Goal: Task Accomplishment & Management: Manage account settings

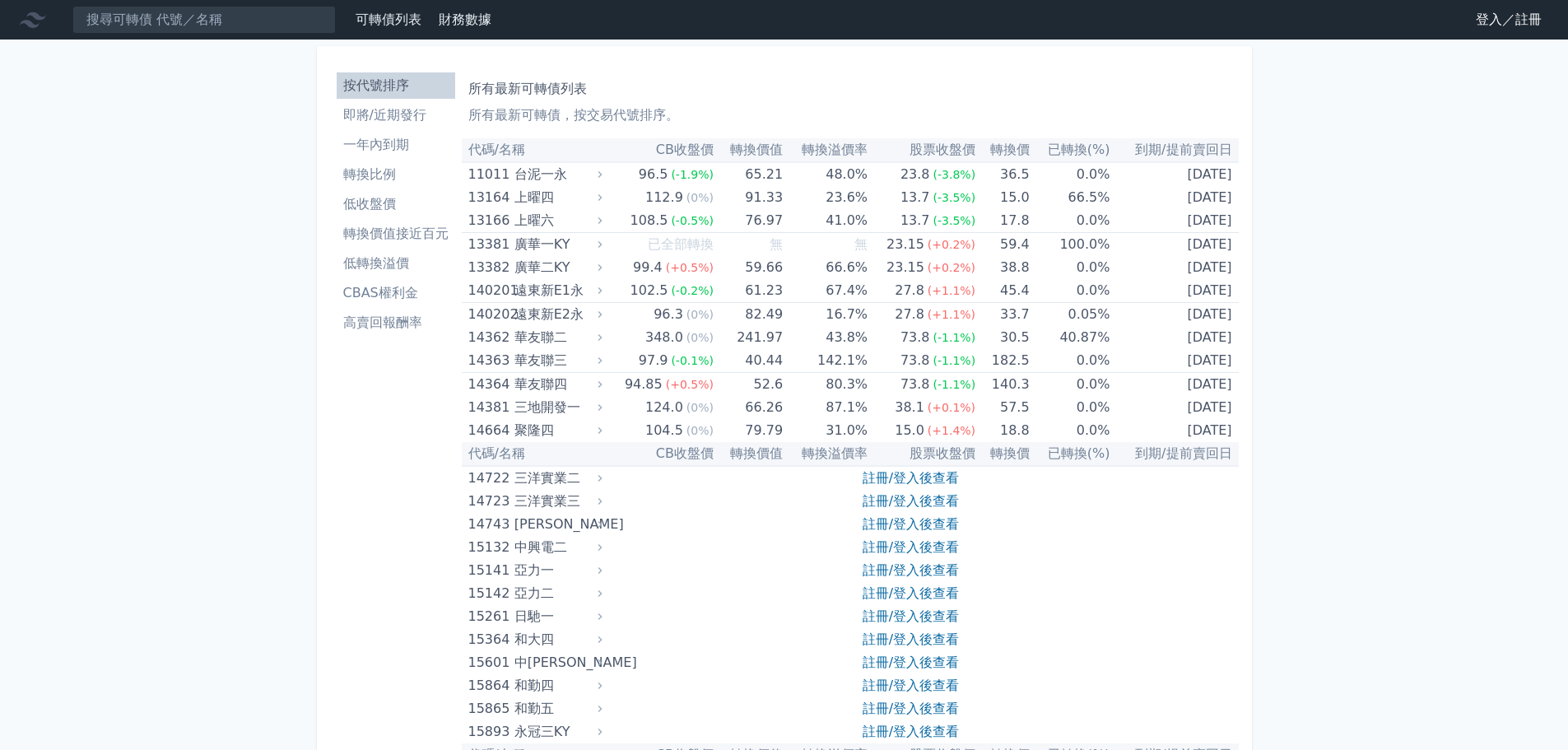
click at [1508, 24] on link "登入／註冊" at bounding box center [1509, 20] width 92 height 27
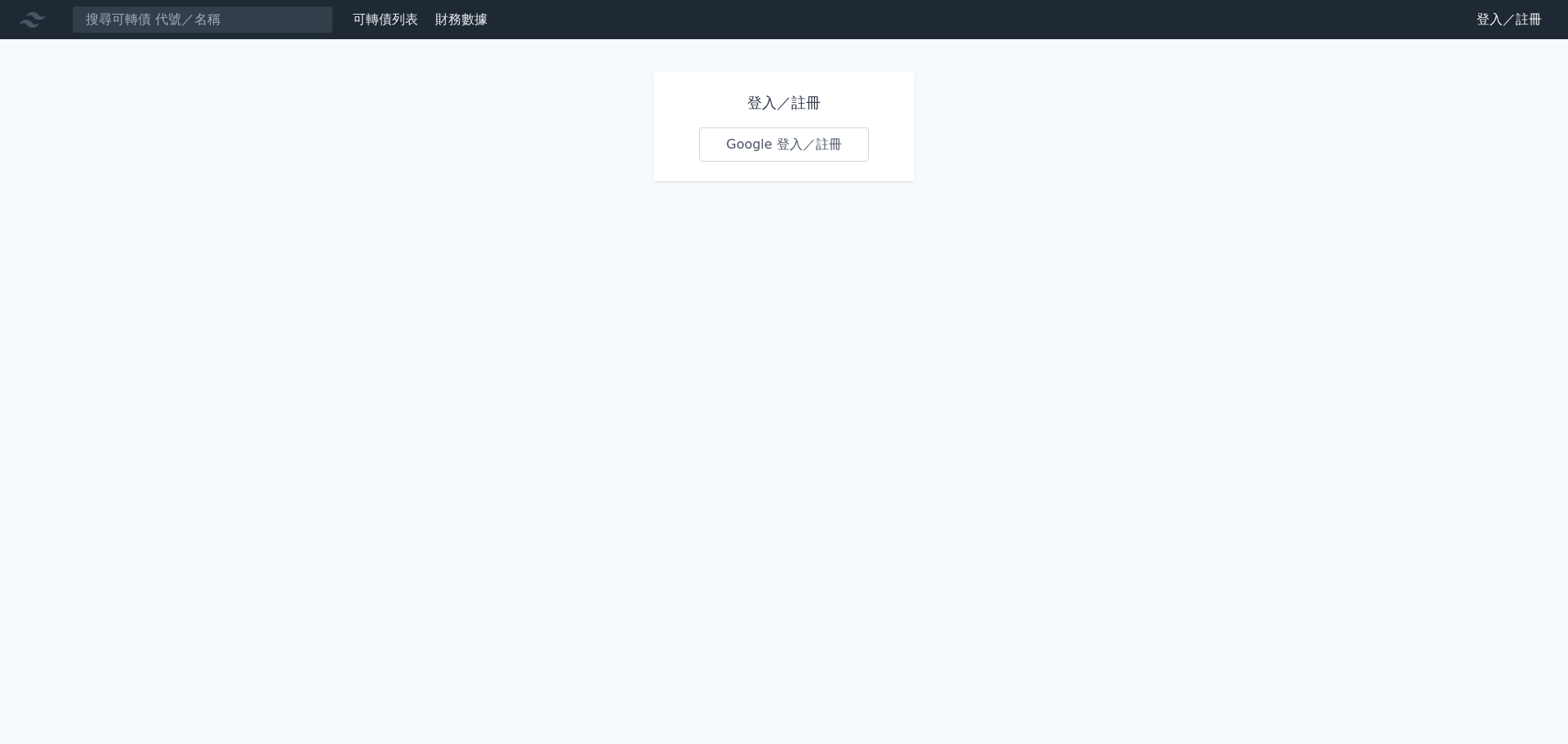
click at [794, 154] on link "Google 登入／註冊" at bounding box center [783, 144] width 170 height 34
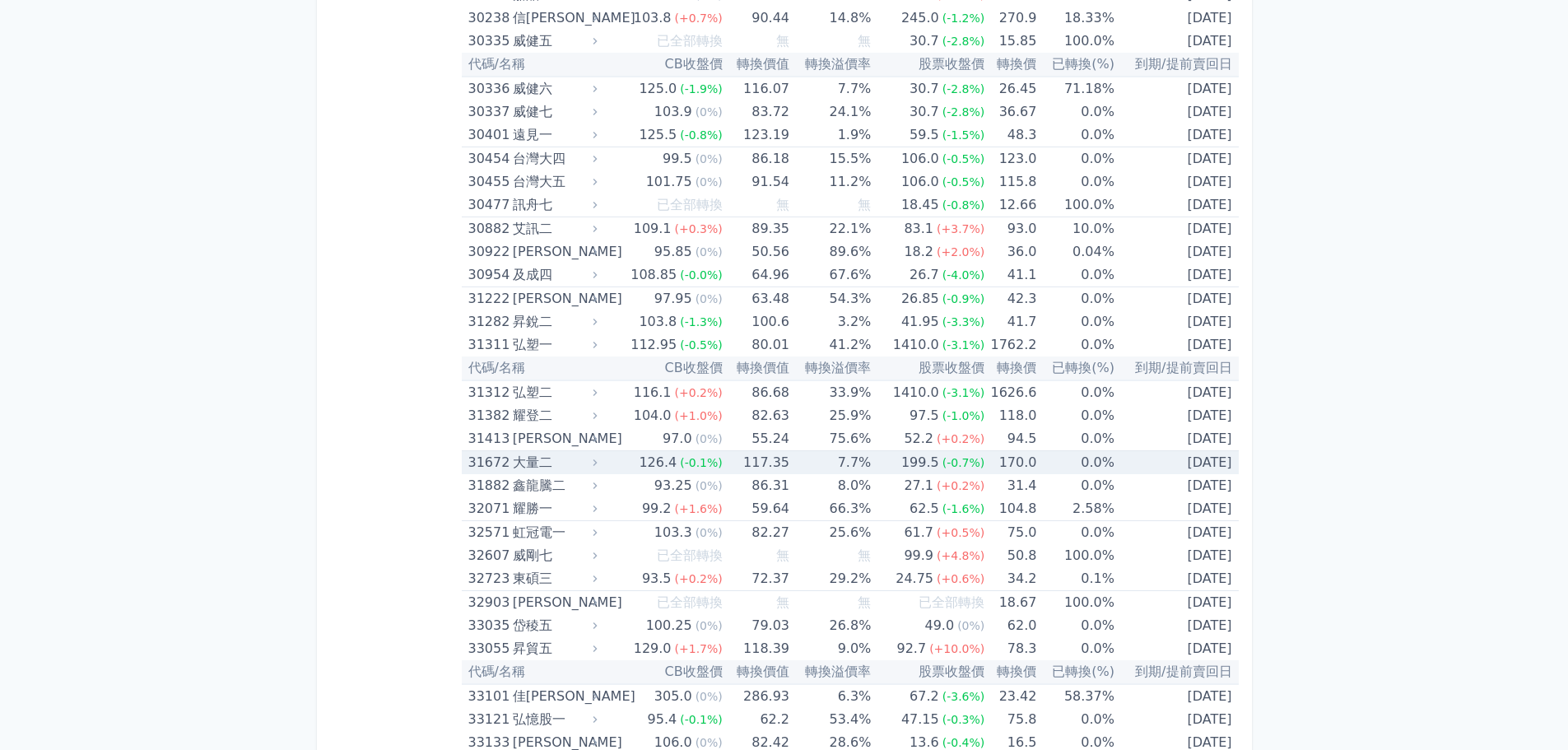
scroll to position [2552, 0]
